Goal: Transaction & Acquisition: Register for event/course

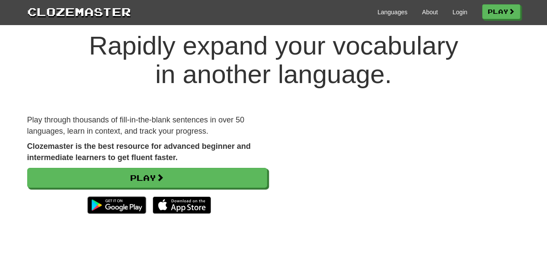
scroll to position [21, 0]
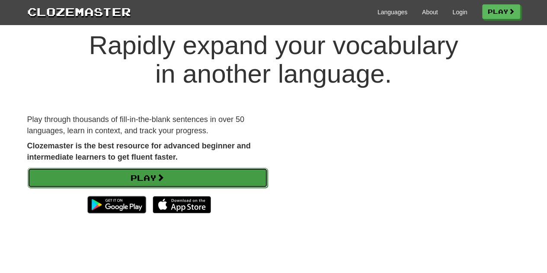
click at [225, 178] on link "Play" at bounding box center [148, 178] width 240 height 20
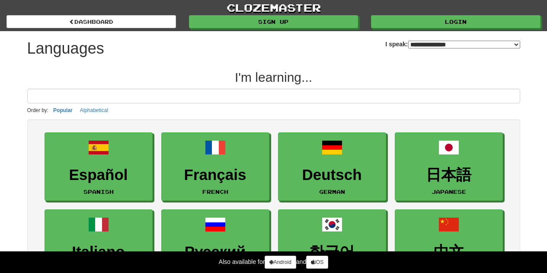
select select "*******"
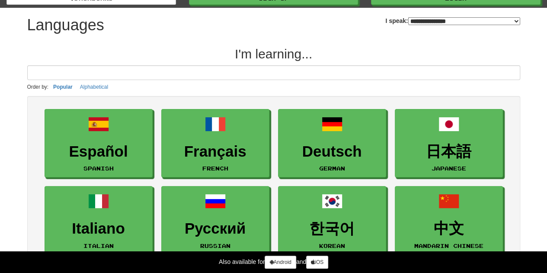
scroll to position [24, 0]
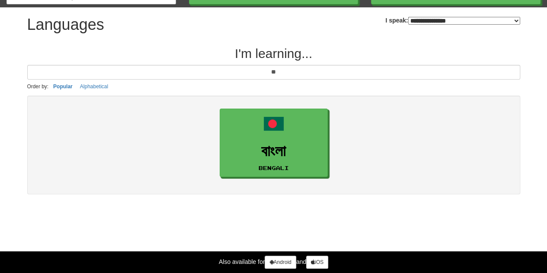
type input "*"
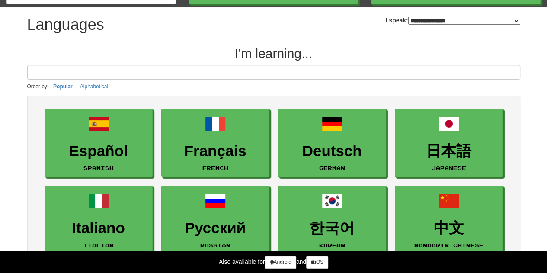
scroll to position [0, 0]
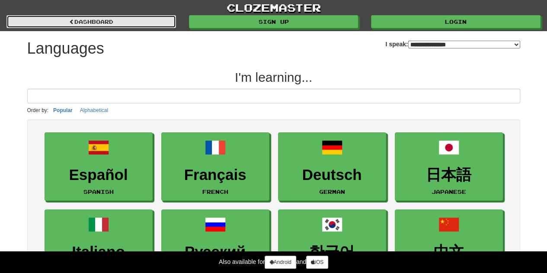
click at [150, 21] on link "dashboard" at bounding box center [90, 21] width 169 height 13
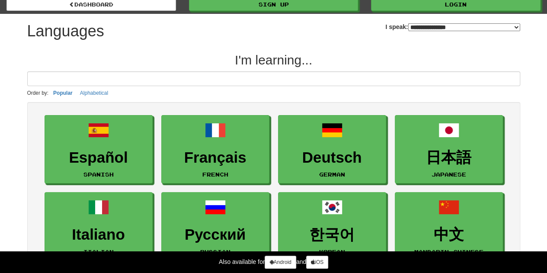
scroll to position [16, 0]
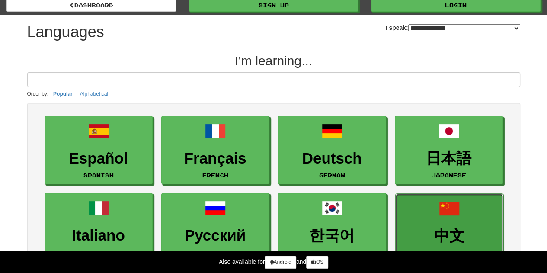
click at [436, 216] on link "中文 Mandarin Chinese" at bounding box center [449, 227] width 108 height 69
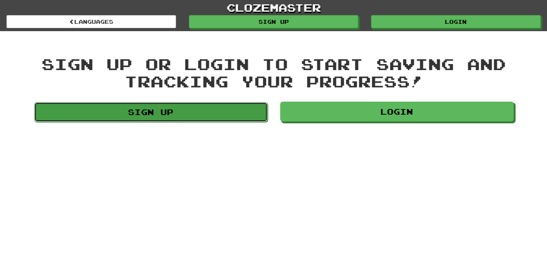
click at [142, 116] on link "Sign up" at bounding box center [150, 112] width 233 height 20
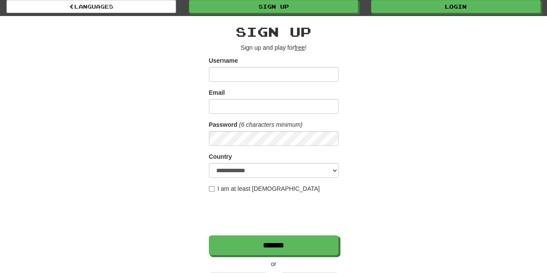
scroll to position [12, 0]
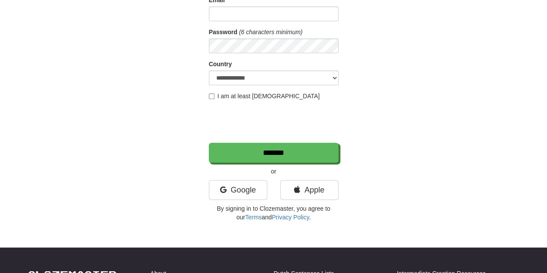
scroll to position [108, 0]
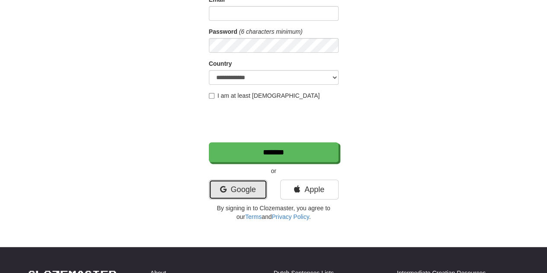
click at [248, 189] on link "Google" at bounding box center [238, 189] width 58 height 20
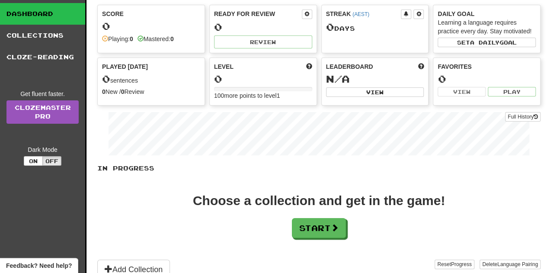
scroll to position [40, 0]
click at [331, 228] on button "Start" at bounding box center [319, 228] width 54 height 20
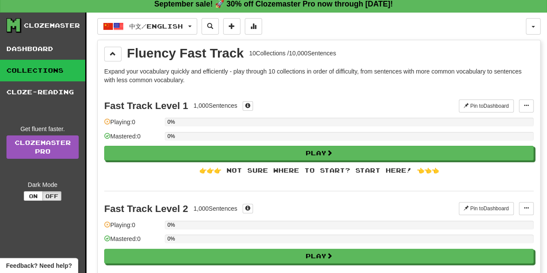
scroll to position [5, 0]
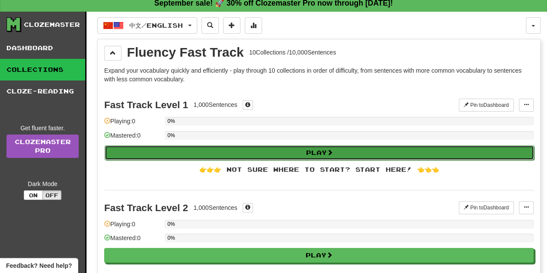
click at [278, 149] on button "Play" at bounding box center [319, 152] width 429 height 15
select select "**"
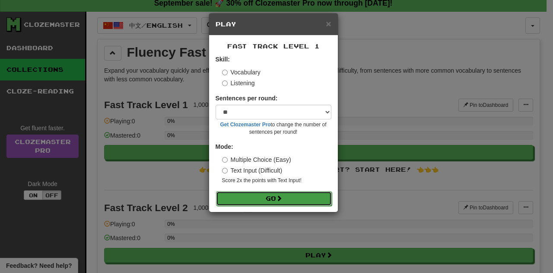
click at [287, 202] on button "Go" at bounding box center [274, 198] width 116 height 15
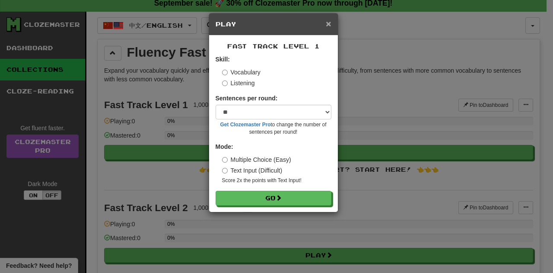
click at [328, 22] on span "×" at bounding box center [328, 24] width 5 height 10
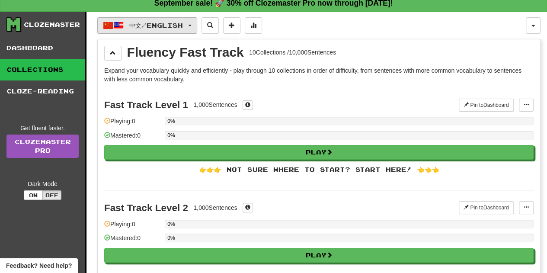
click at [178, 27] on span "中文 / English" at bounding box center [156, 25] width 54 height 7
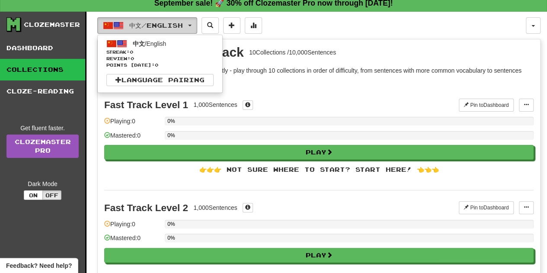
click at [171, 26] on span "中文 / English" at bounding box center [156, 25] width 54 height 7
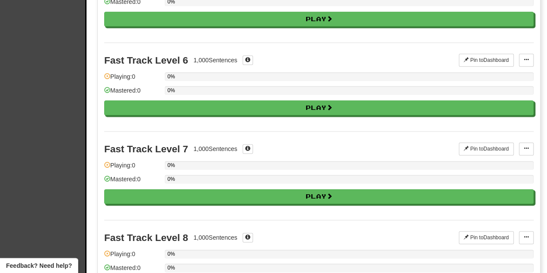
scroll to position [517, 0]
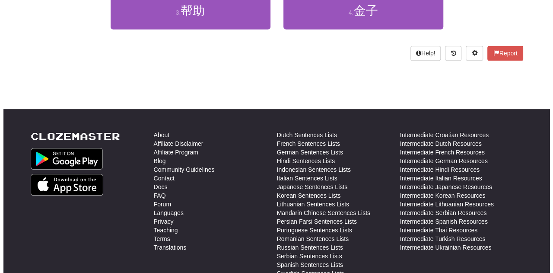
scroll to position [188, 0]
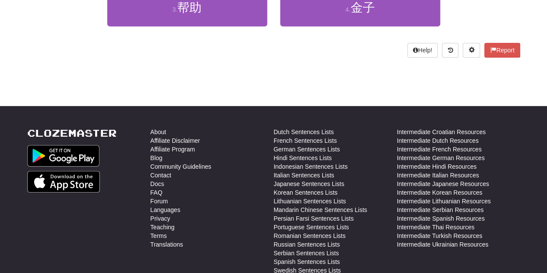
click at [412, 56] on button "Help!" at bounding box center [422, 50] width 31 height 15
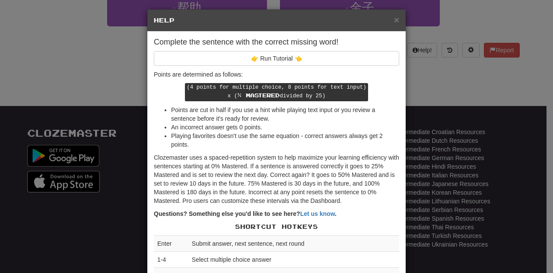
scroll to position [4, 0]
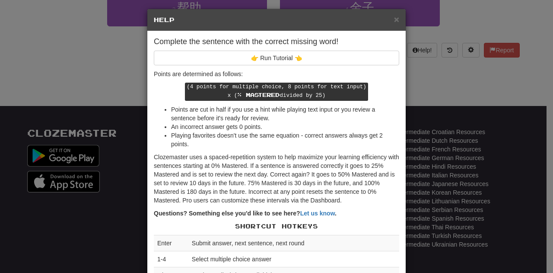
click at [423, 96] on div "× Help Complete the sentence with the correct missing word! 👉 Run Tutorial 👈 Po…" at bounding box center [276, 136] width 553 height 273
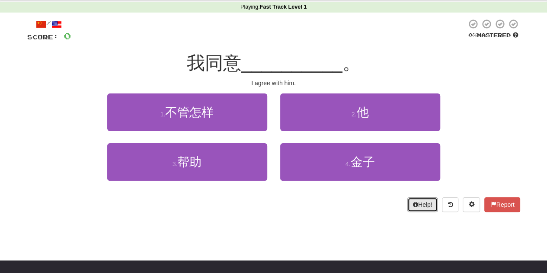
scroll to position [36, 0]
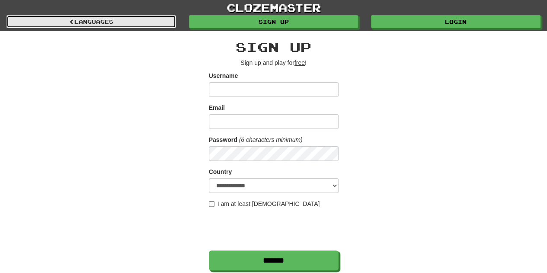
click at [158, 22] on link "Languages" at bounding box center [90, 21] width 169 height 13
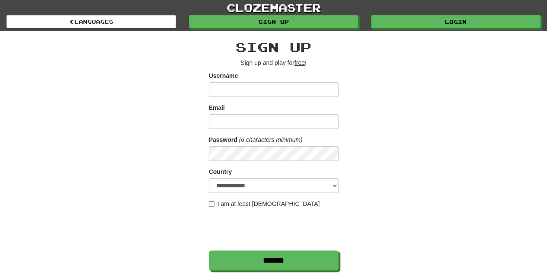
scroll to position [41, 0]
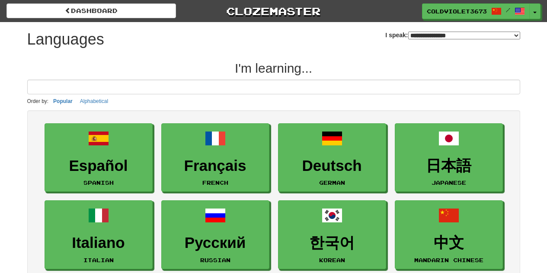
select select "*******"
